Goal: Task Accomplishment & Management: Manage account settings

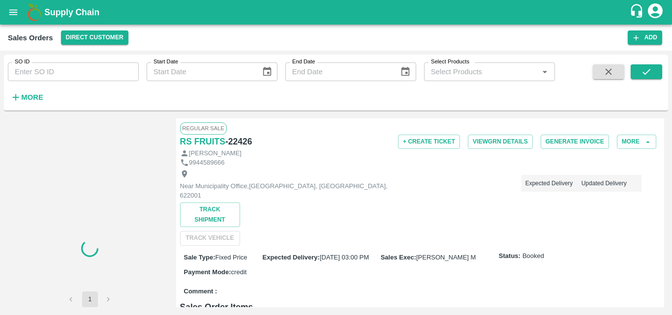
click at [12, 19] on button "open drawer" at bounding box center [13, 12] width 23 height 23
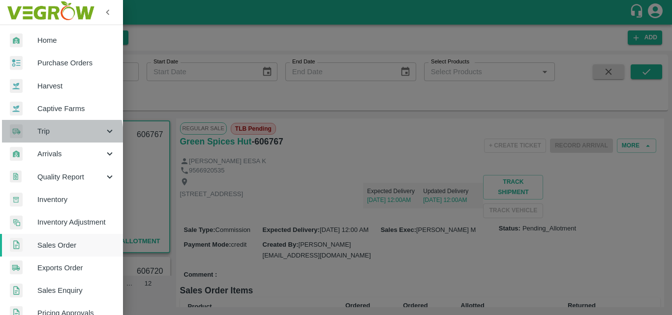
click at [54, 136] on span "Trip" at bounding box center [70, 131] width 67 height 11
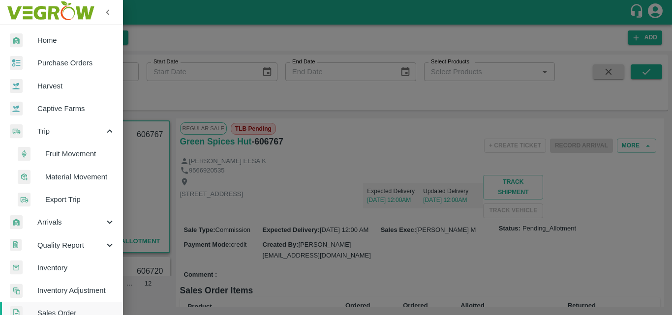
click at [77, 154] on span "Fruit Movement" at bounding box center [80, 154] width 70 height 11
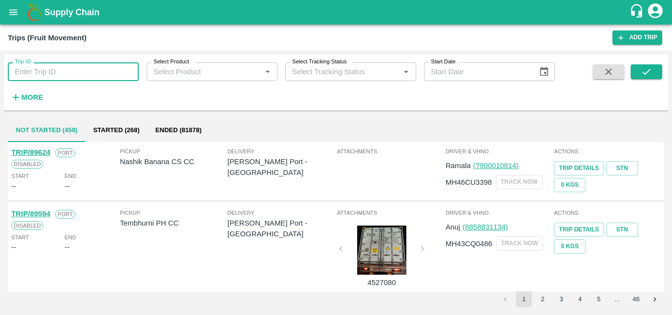
click at [56, 71] on input "Trip ID" at bounding box center [73, 71] width 131 height 19
type input "89586"
click at [654, 70] on button "submit" at bounding box center [646, 71] width 31 height 15
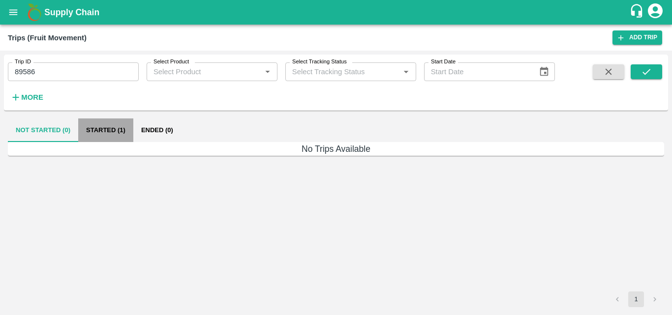
click at [111, 134] on button "Started (1)" at bounding box center [105, 131] width 55 height 24
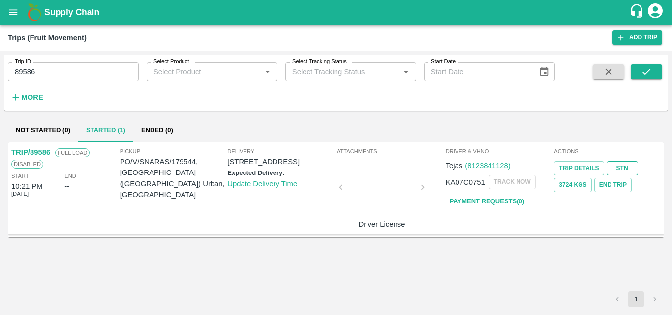
click at [613, 172] on link "STN" at bounding box center [622, 168] width 31 height 14
click at [10, 15] on icon "open drawer" at bounding box center [13, 11] width 8 height 5
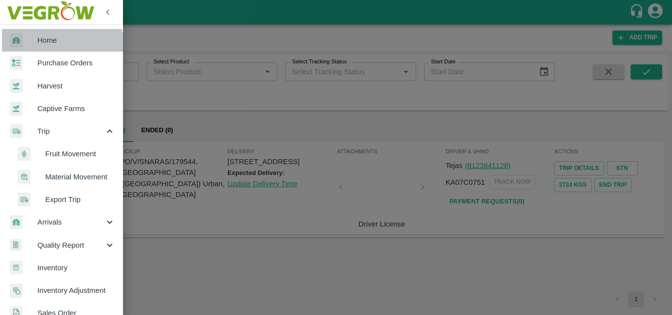
click at [49, 47] on link "Home" at bounding box center [61, 40] width 123 height 23
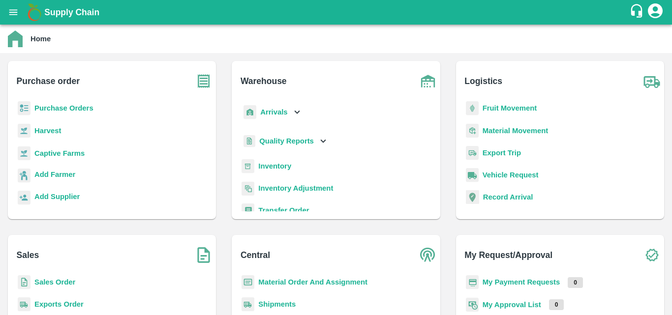
click at [53, 286] on b "Sales Order" at bounding box center [54, 282] width 41 height 8
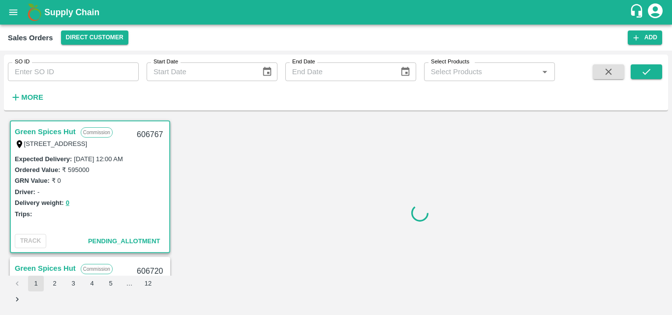
click at [33, 99] on strong "More" at bounding box center [32, 97] width 22 height 8
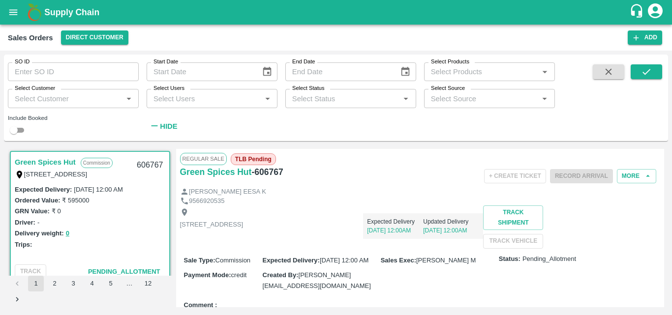
click at [70, 99] on input "Select Customer" at bounding box center [65, 98] width 109 height 13
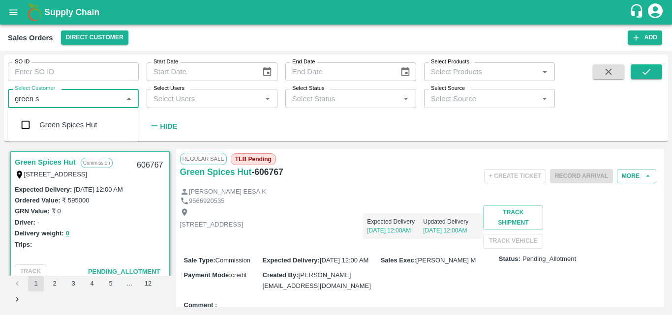
type input "green sp"
click at [26, 127] on input "checkbox" at bounding box center [26, 125] width 20 height 20
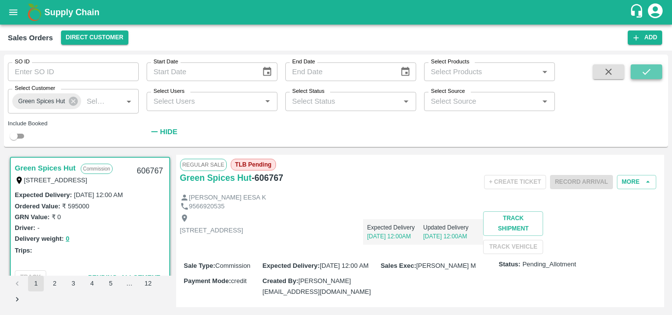
click at [656, 69] on button "submit" at bounding box center [646, 71] width 31 height 15
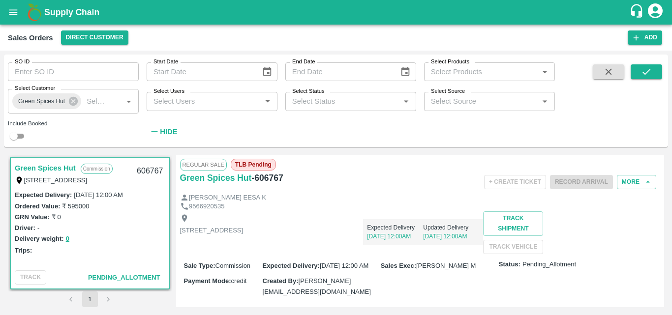
scroll to position [2, 0]
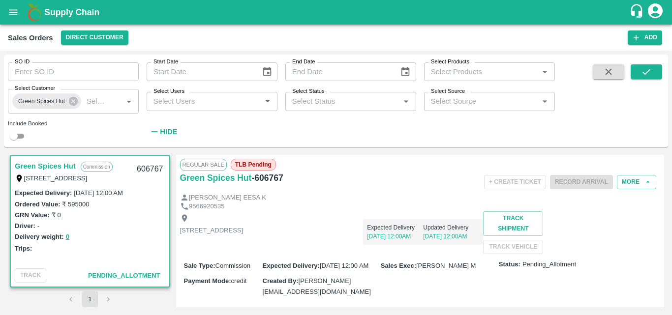
click at [119, 256] on div "Expected Delivery : [DATE] 12:00 AM Ordered Value: ₹ 595000 GRN Value: ₹ 0 Driv…" at bounding box center [90, 225] width 158 height 77
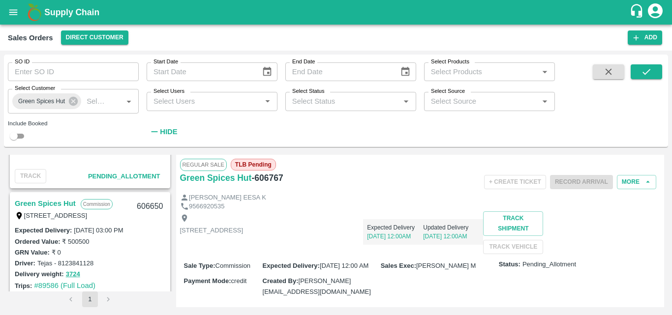
scroll to position [258, 0]
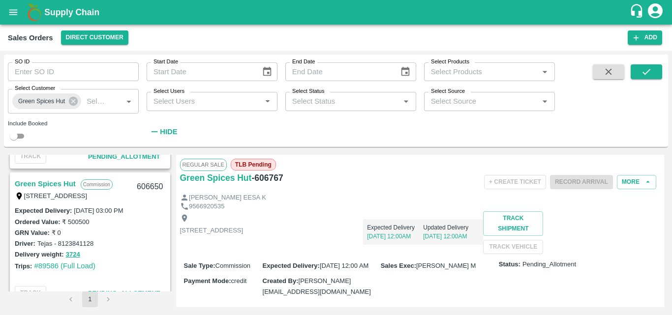
click at [49, 181] on link "Green Spices Hut" at bounding box center [45, 184] width 61 height 13
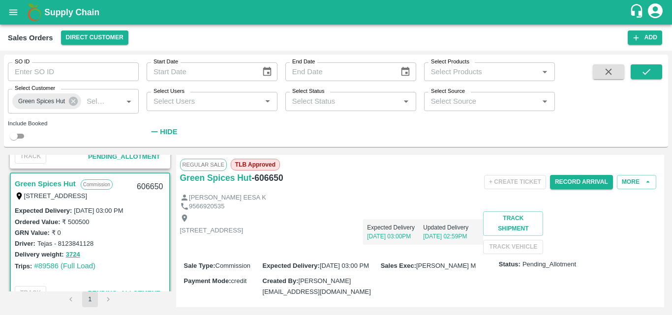
click at [445, 254] on div "[STREET_ADDRESS] Expected Delivery [DATE] 03:00PM Updated Delivery [DATE] 02:59…" at bounding box center [420, 233] width 481 height 43
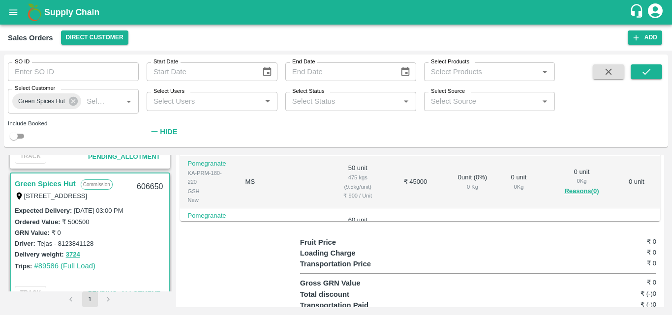
scroll to position [354, 0]
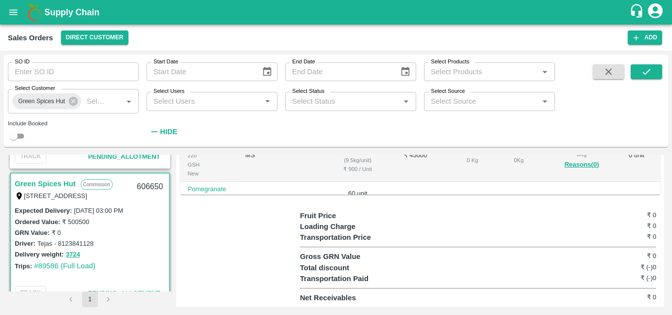
click at [414, 263] on div "Fruit Price ₹ 0 Loading Charge ₹ 0 Transportation Price ₹ 0 Gross GRN Value ₹ 0…" at bounding box center [480, 257] width 360 height 93
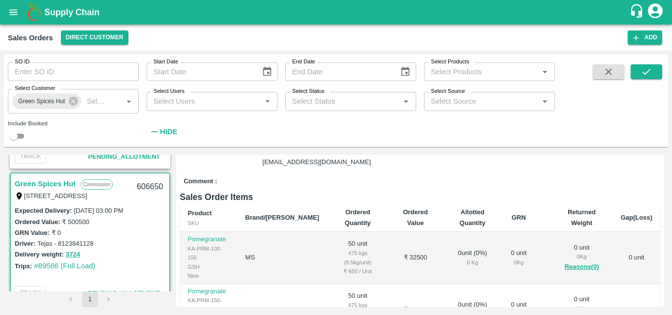
scroll to position [103, 0]
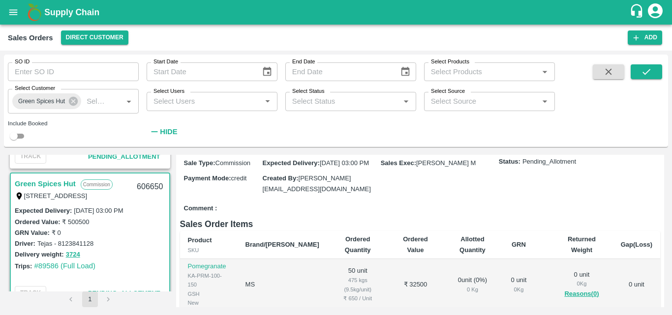
click at [520, 200] on div "Sale Type : Commission Expected Delivery : [DATE] 03:00 PM Sales Exec : [PERSON…" at bounding box center [420, 176] width 481 height 49
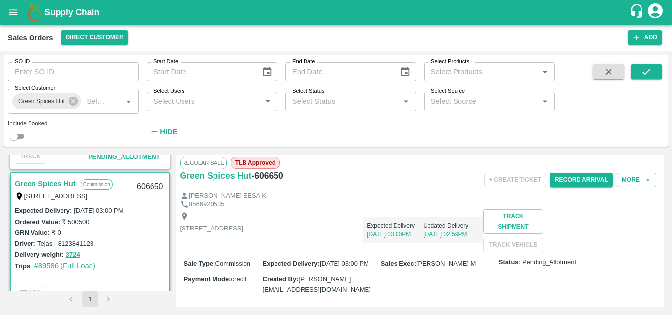
scroll to position [0, 0]
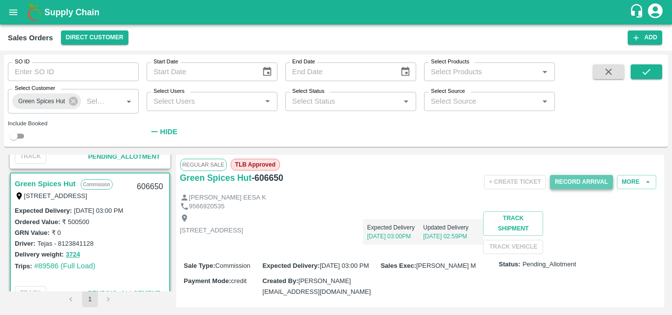
click at [578, 177] on button "Record Arrival" at bounding box center [581, 182] width 63 height 14
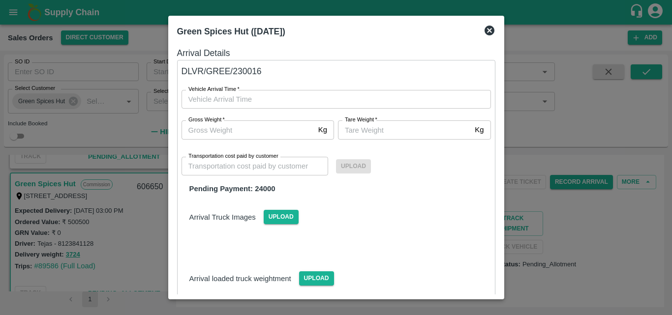
type input "DD/MM/YYYY hh:mm aa"
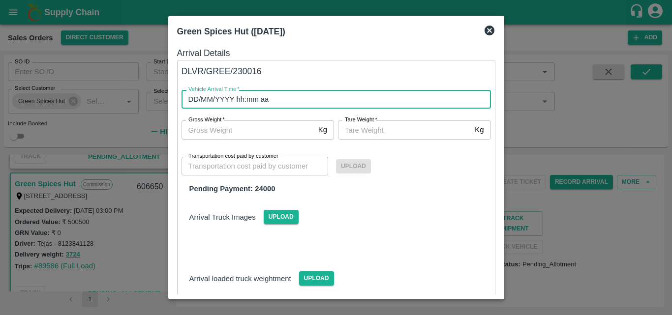
click at [255, 102] on input "DD/MM/YYYY hh:mm aa" at bounding box center [333, 99] width 303 height 19
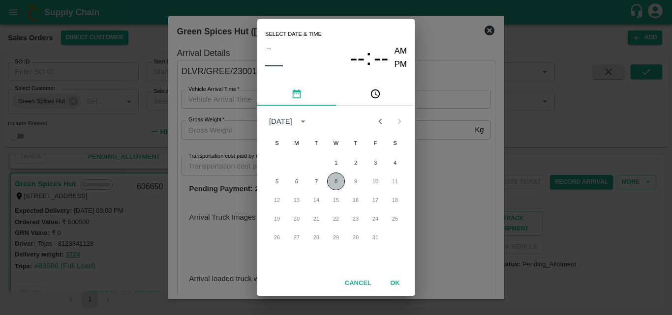
click at [336, 186] on button "8" at bounding box center [336, 182] width 18 height 18
type input "[DATE] 12:00 AM"
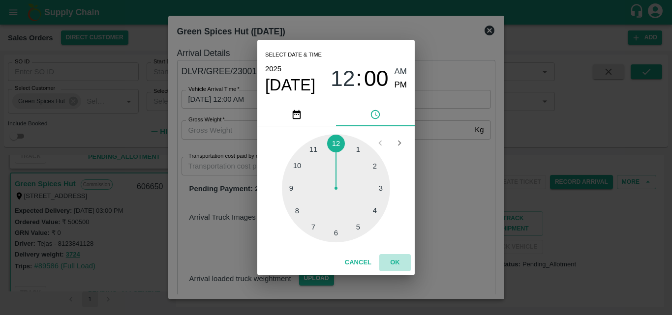
click at [399, 259] on button "OK" at bounding box center [394, 262] width 31 height 17
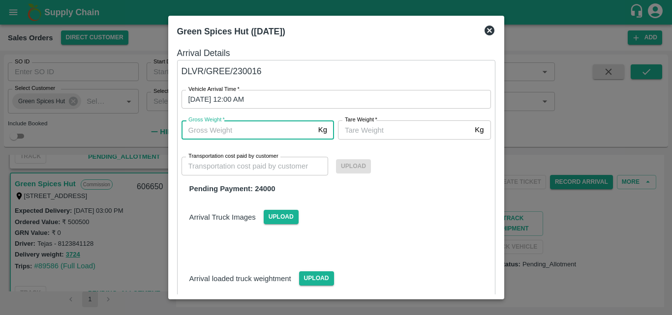
click at [236, 122] on input "Gross Weight   *" at bounding box center [248, 130] width 133 height 19
type input "3920"
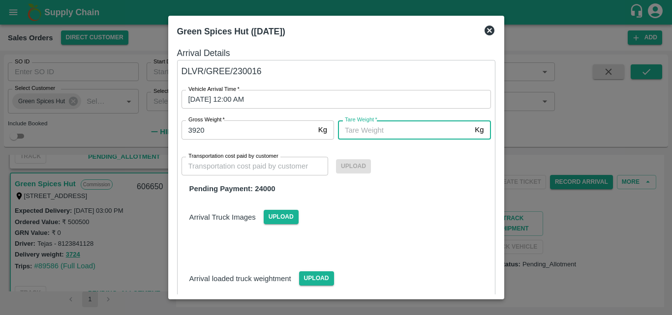
click at [404, 127] on input "[PERSON_NAME]   *" at bounding box center [404, 130] width 133 height 19
type input "4000"
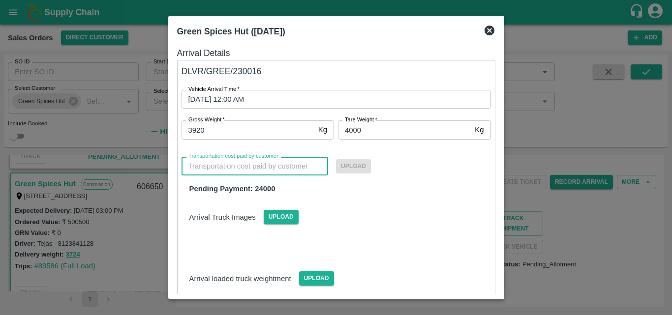
click at [265, 168] on input "Transportation cost paid by customer" at bounding box center [255, 166] width 147 height 19
type input "0"
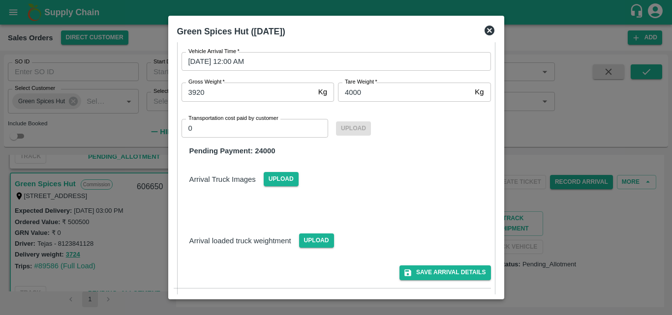
scroll to position [68, 0]
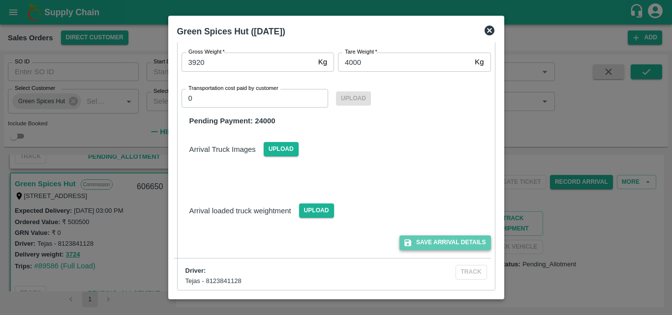
click at [457, 245] on button "Save Arrival Details" at bounding box center [444, 243] width 91 height 14
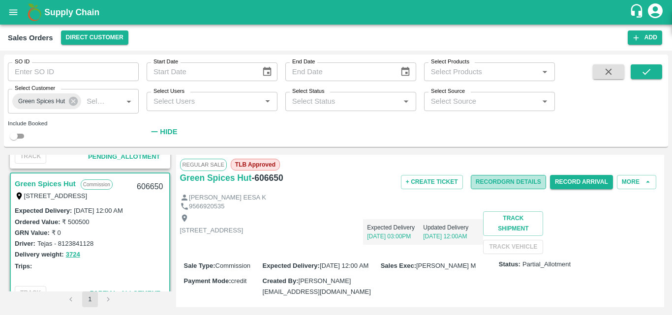
click at [484, 183] on button "Record GRN Details" at bounding box center [508, 182] width 75 height 14
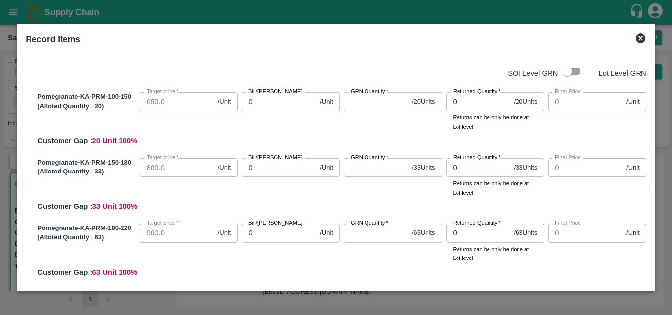
click at [639, 37] on icon at bounding box center [641, 38] width 12 height 12
